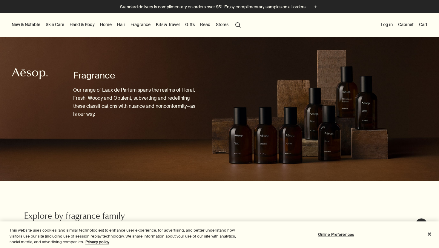
click at [108, 26] on link "Home" at bounding box center [106, 25] width 14 height 8
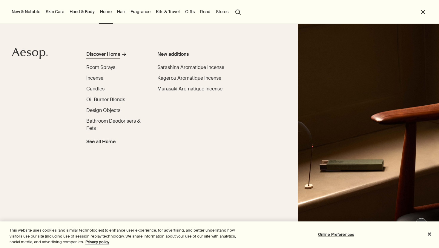
click at [110, 58] on div "Discover Home" at bounding box center [103, 54] width 34 height 7
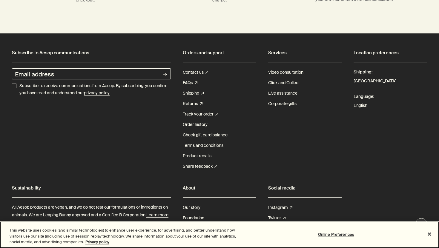
scroll to position [1960, 0]
